Goal: Check status

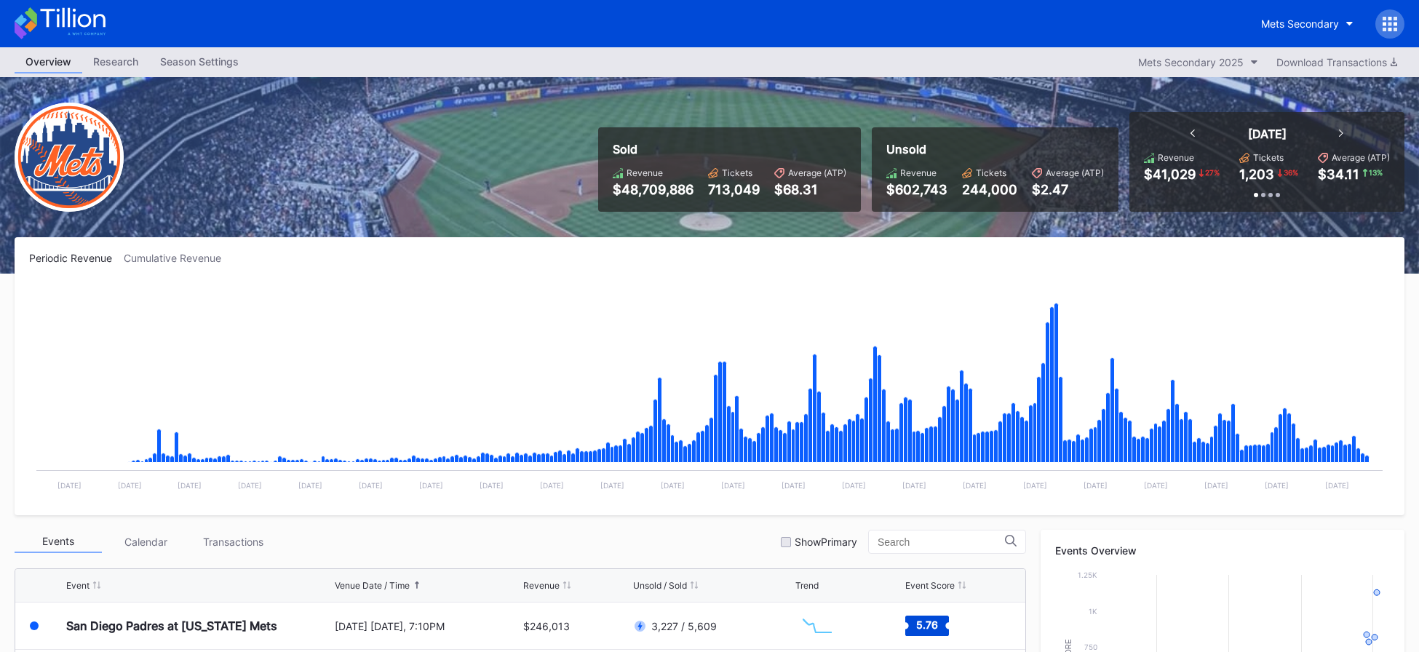
click at [92, 20] on icon at bounding box center [60, 23] width 91 height 32
click at [690, 108] on div "Sold Revenue $48,709,886 Tickets 713,049 Average (ATP) $68.31 Unsold Revenue $6…" at bounding box center [709, 175] width 1419 height 196
click at [92, 24] on icon at bounding box center [60, 23] width 91 height 32
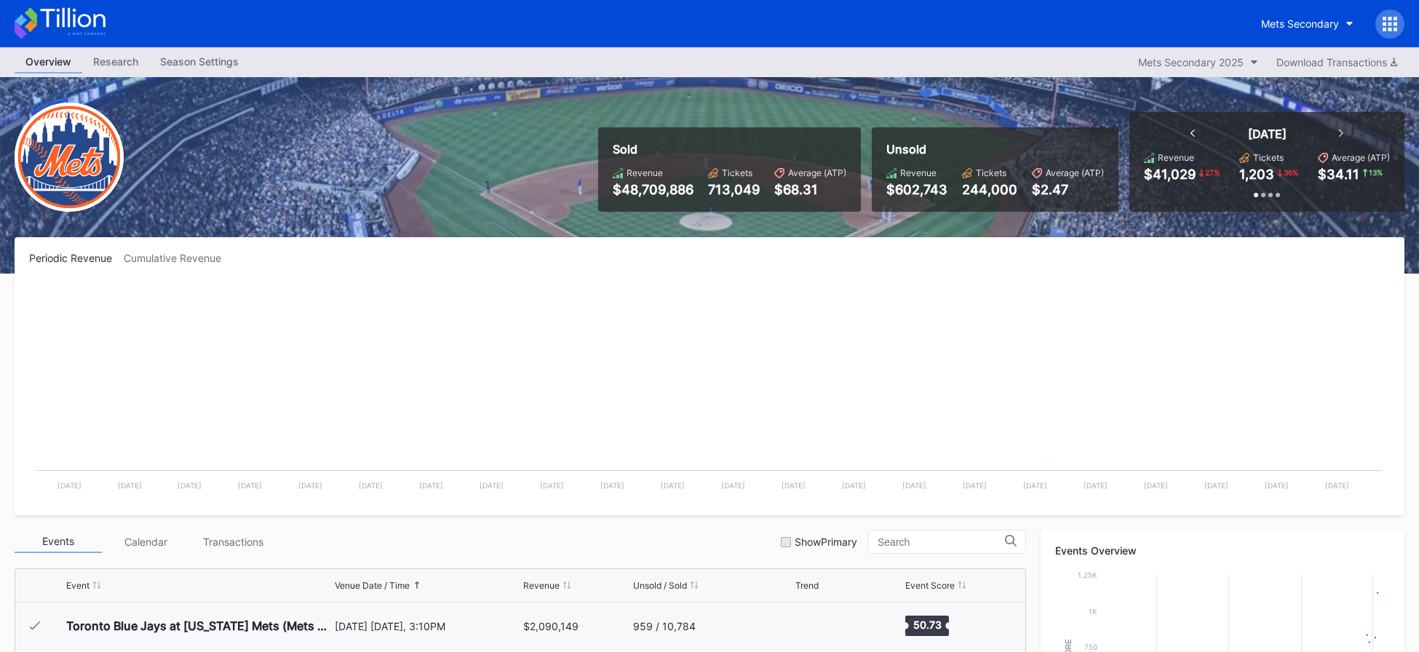
scroll to position [3499, 0]
